Goal: Task Accomplishment & Management: Use online tool/utility

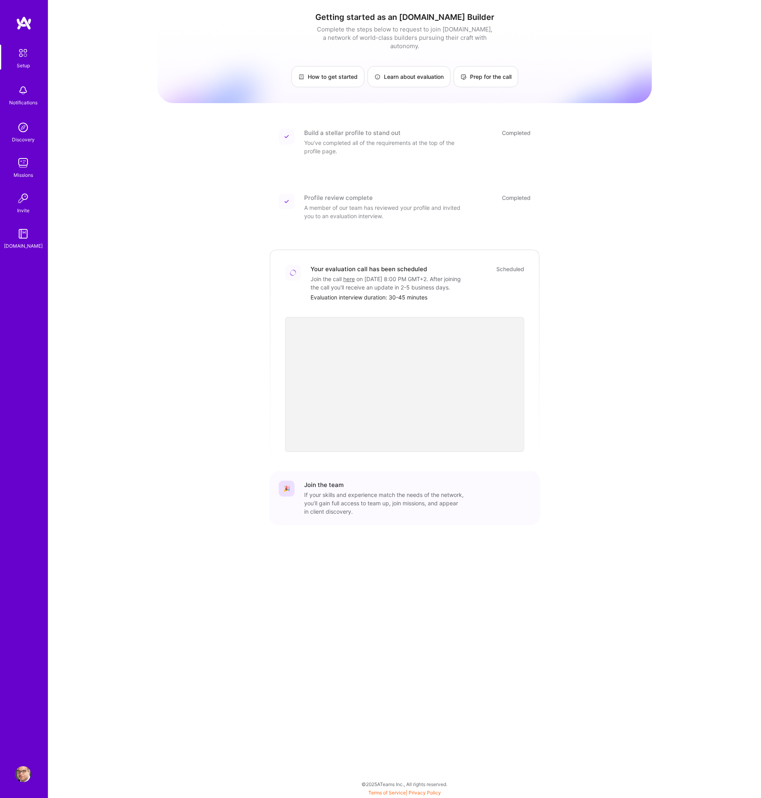
click at [22, 164] on img at bounding box center [23, 163] width 16 height 16
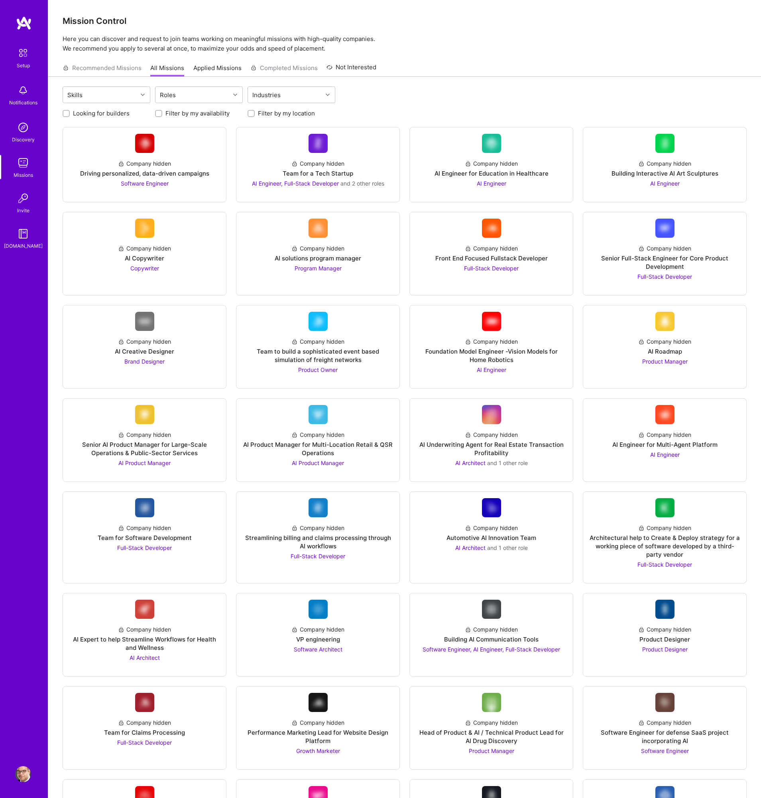
click at [253, 113] on input "Filter by my location" at bounding box center [252, 114] width 6 height 6
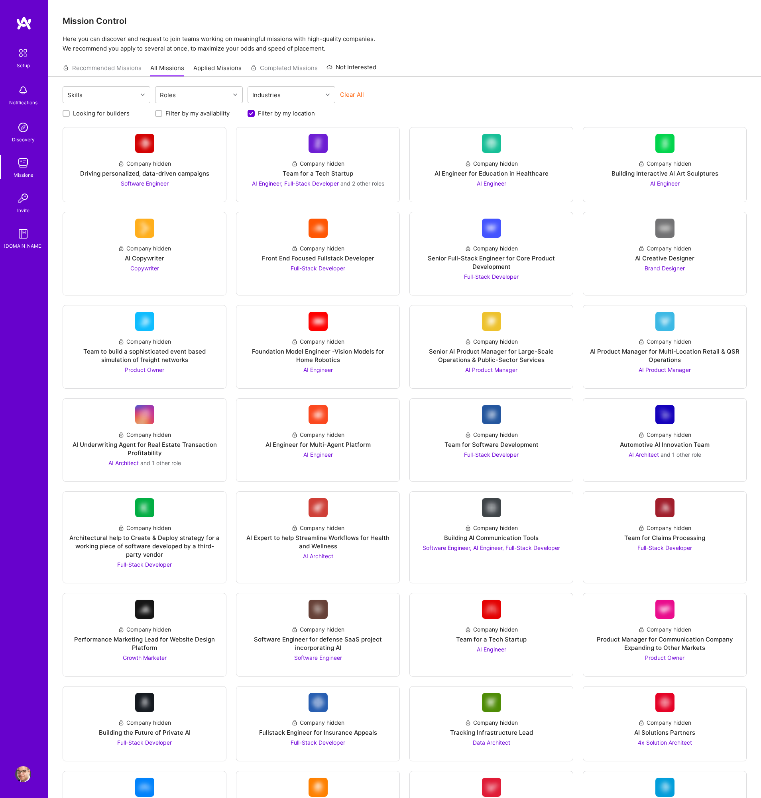
click at [253, 113] on input "Filter by my location" at bounding box center [251, 113] width 7 height 7
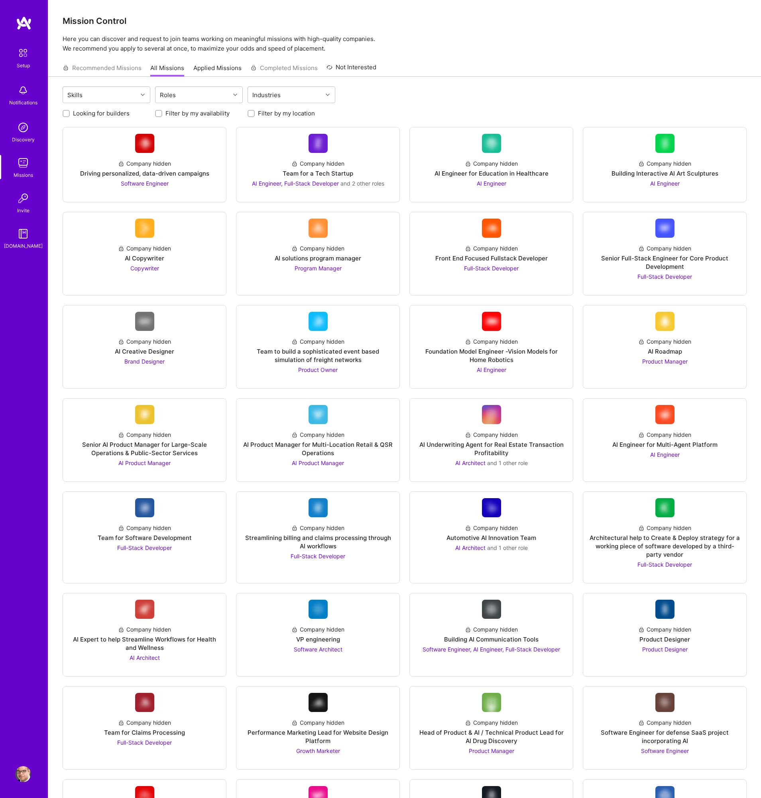
click at [253, 113] on input "Filter by my location" at bounding box center [252, 114] width 6 height 6
checkbox input "true"
